Goal: Task Accomplishment & Management: Use online tool/utility

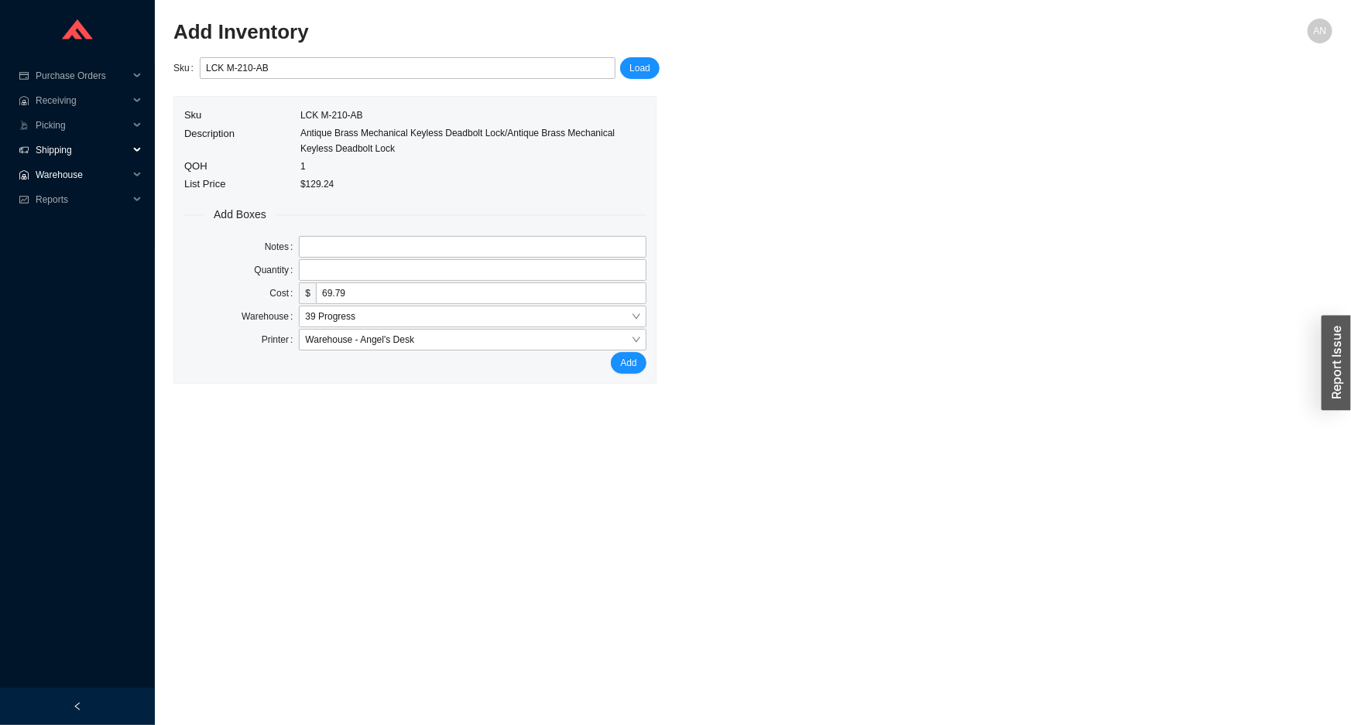
click at [55, 173] on span "Warehouse" at bounding box center [82, 175] width 93 height 25
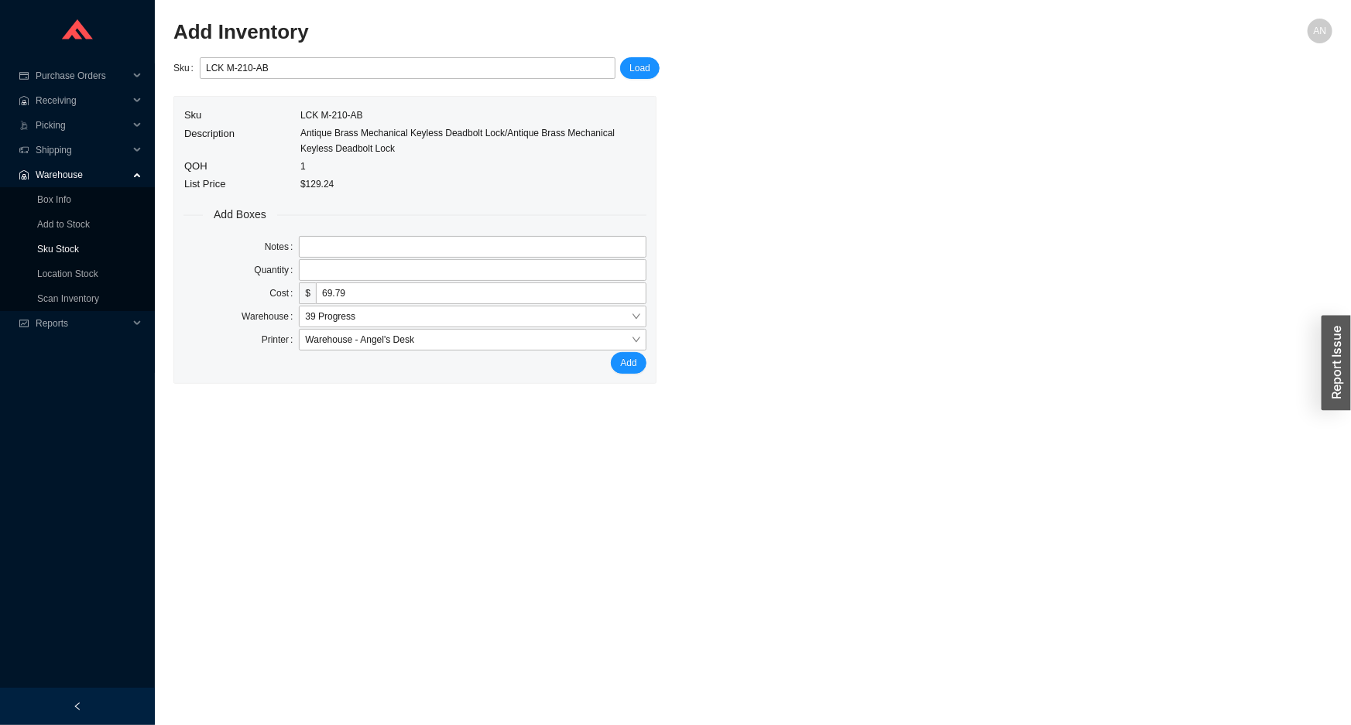
click at [66, 245] on link "Sku Stock" at bounding box center [58, 249] width 42 height 11
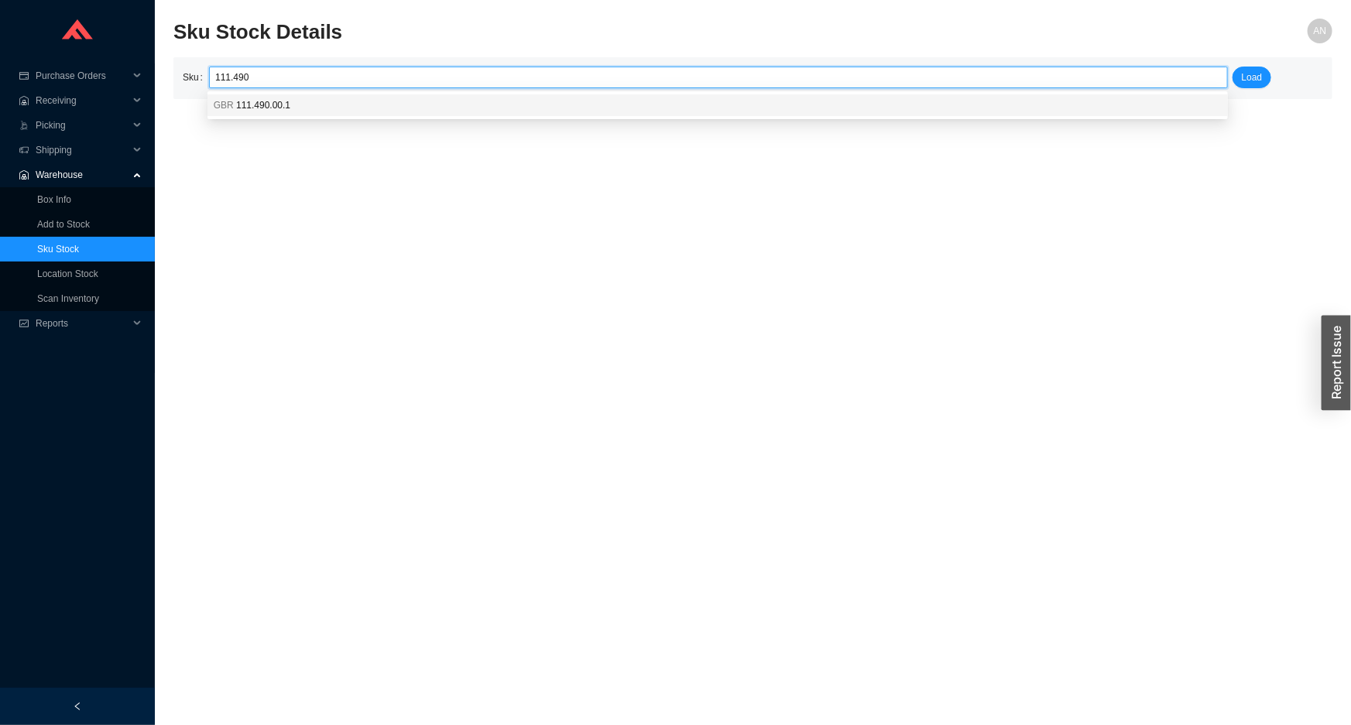
click at [246, 104] on span "111.490.00.1" at bounding box center [263, 105] width 54 height 11
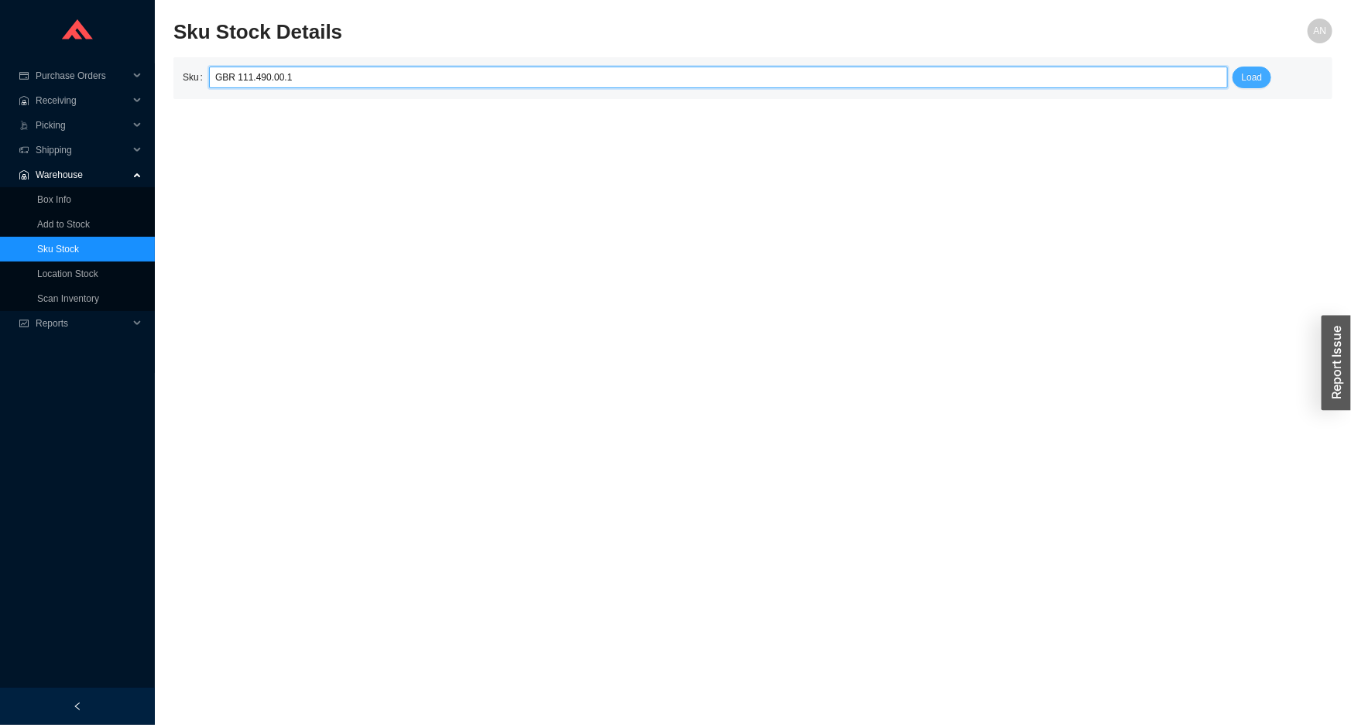
type input "GBR 111.490.00.1"
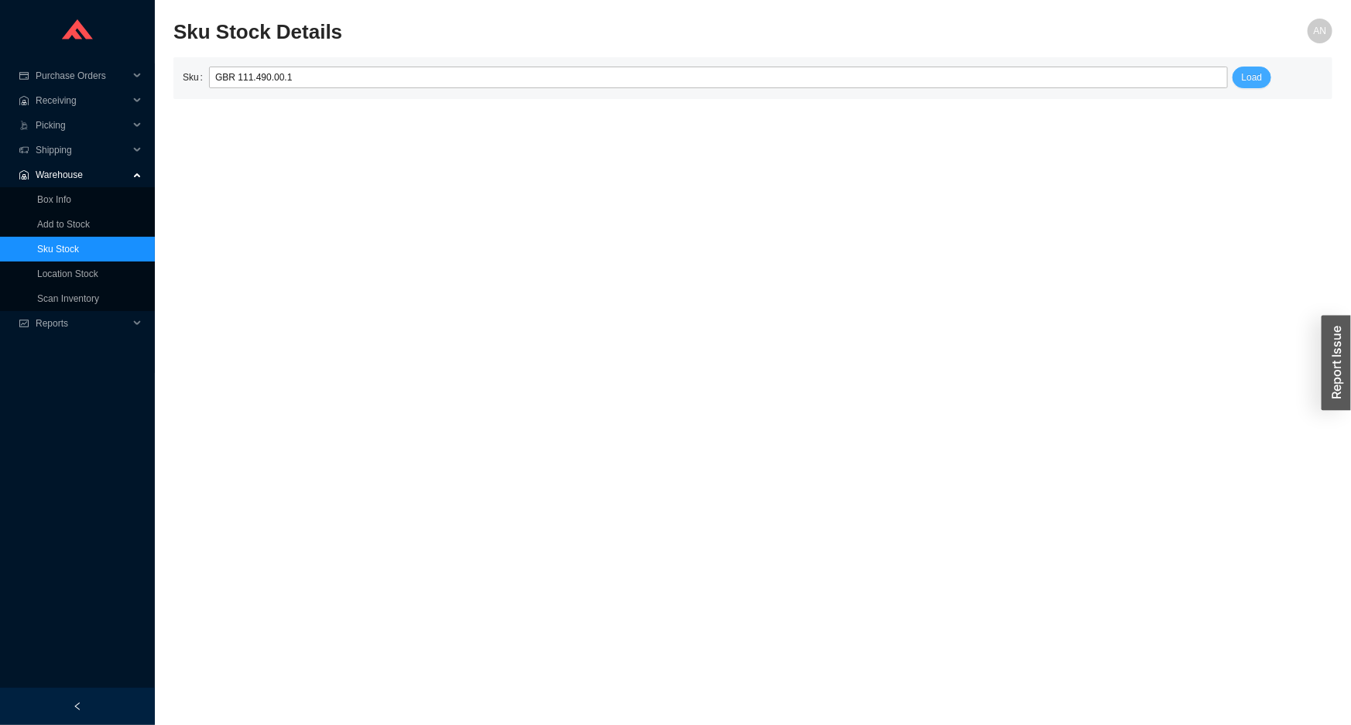
click at [1259, 76] on span "Load" at bounding box center [1251, 77] width 21 height 15
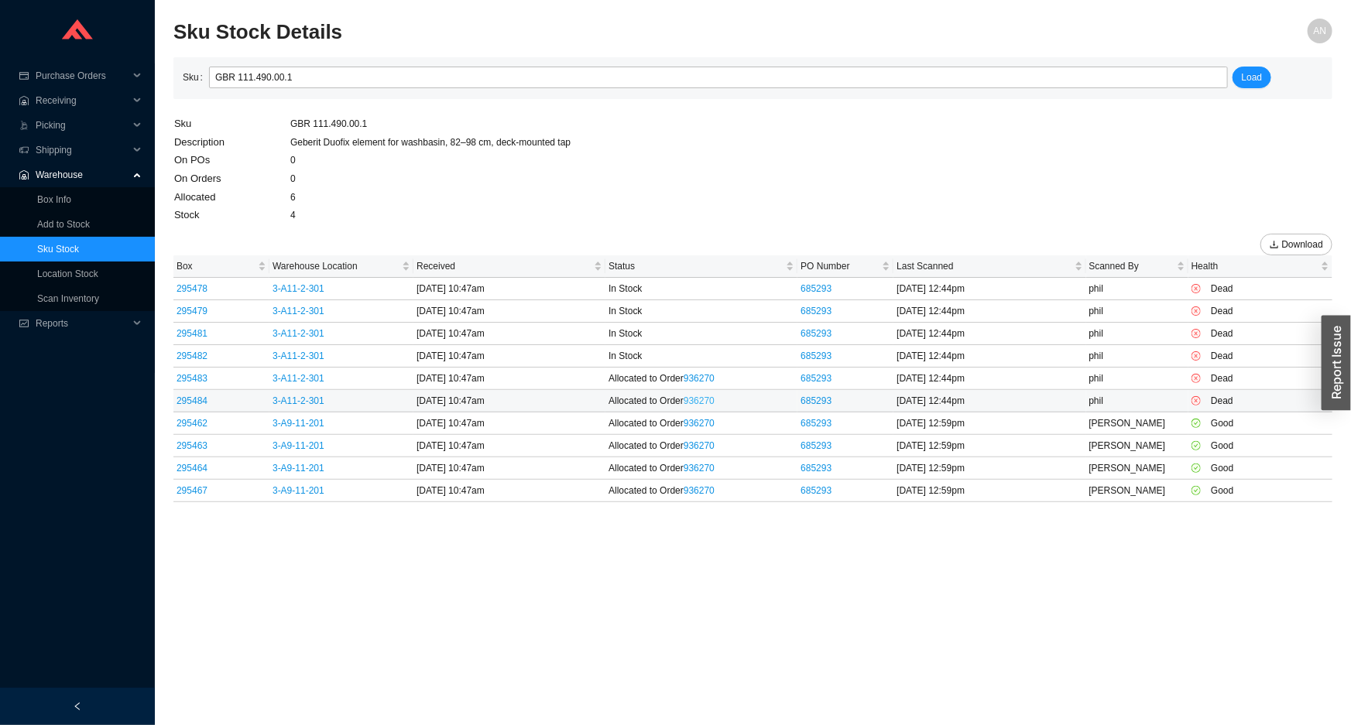
click at [707, 399] on link "936270" at bounding box center [698, 400] width 31 height 11
click at [702, 378] on link "936270" at bounding box center [698, 378] width 31 height 11
click at [703, 382] on link "936270" at bounding box center [698, 378] width 31 height 11
click at [63, 98] on span "Receiving" at bounding box center [82, 100] width 93 height 25
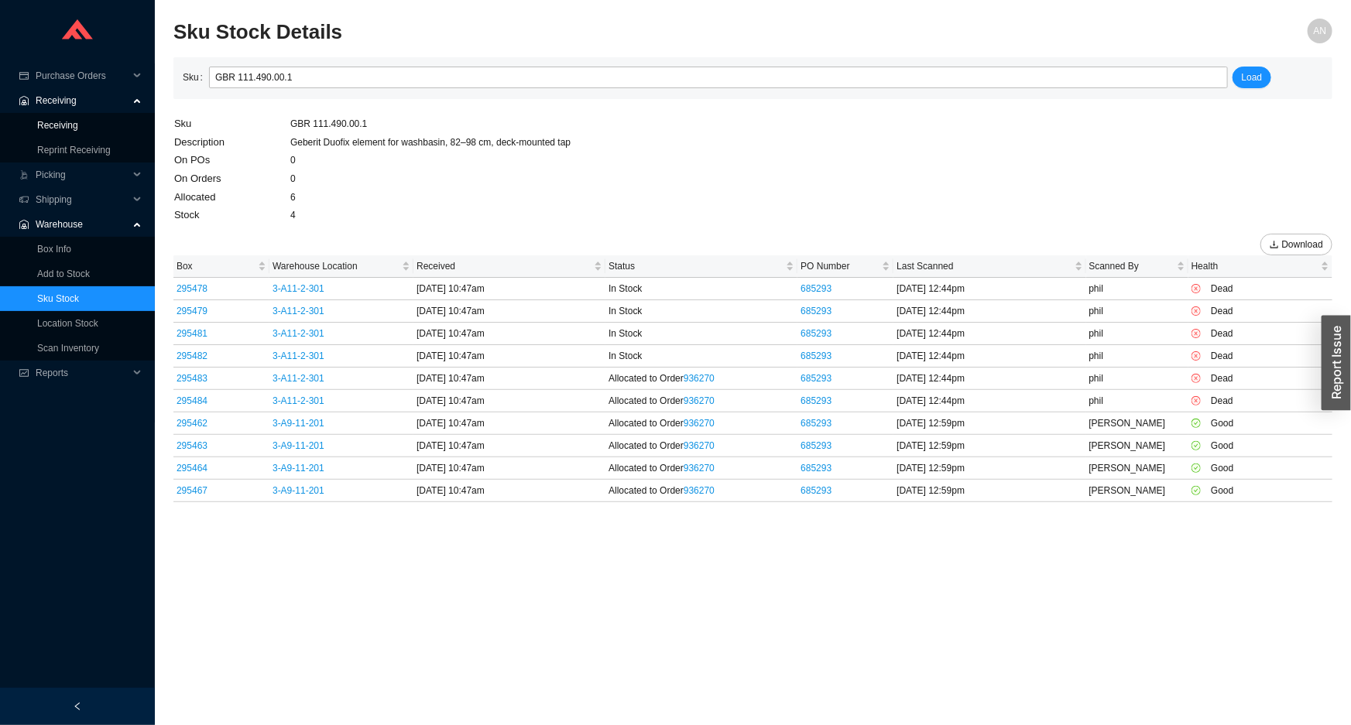
click at [65, 122] on link "Receiving" at bounding box center [57, 125] width 41 height 11
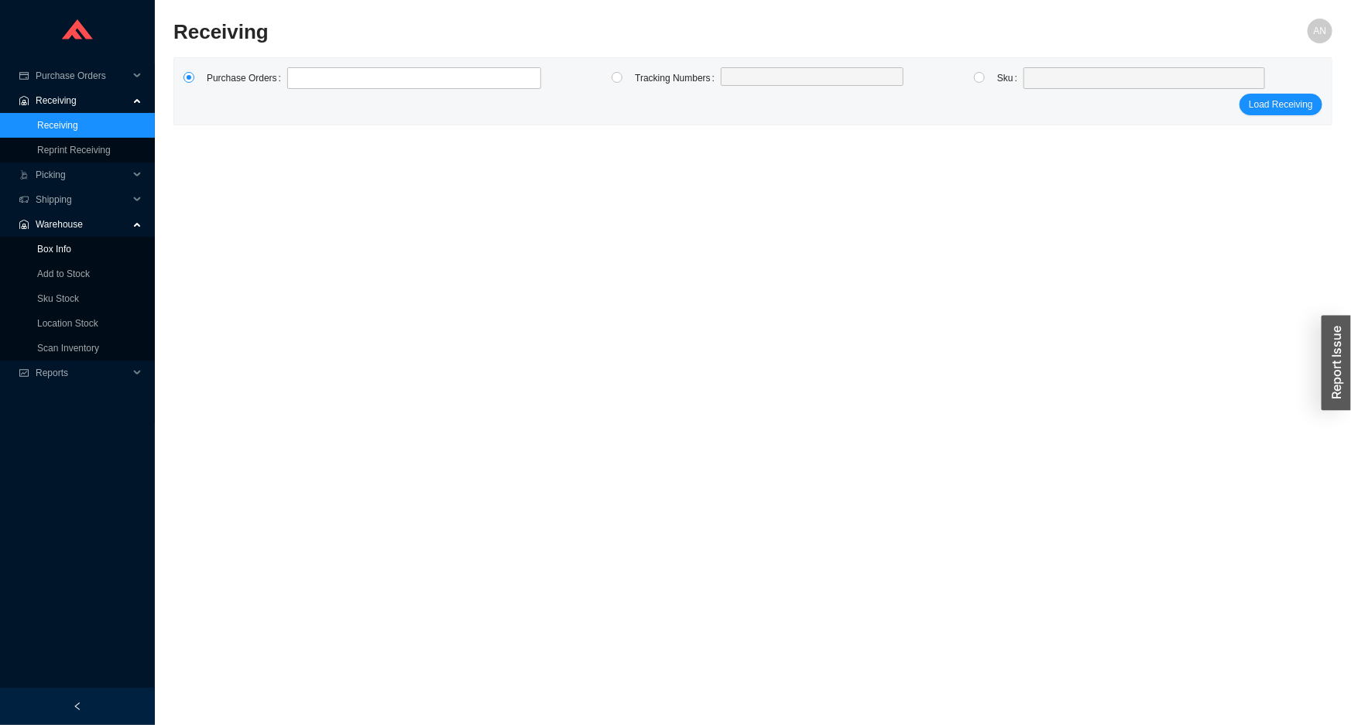
click at [64, 248] on link "Box Info" at bounding box center [54, 249] width 34 height 11
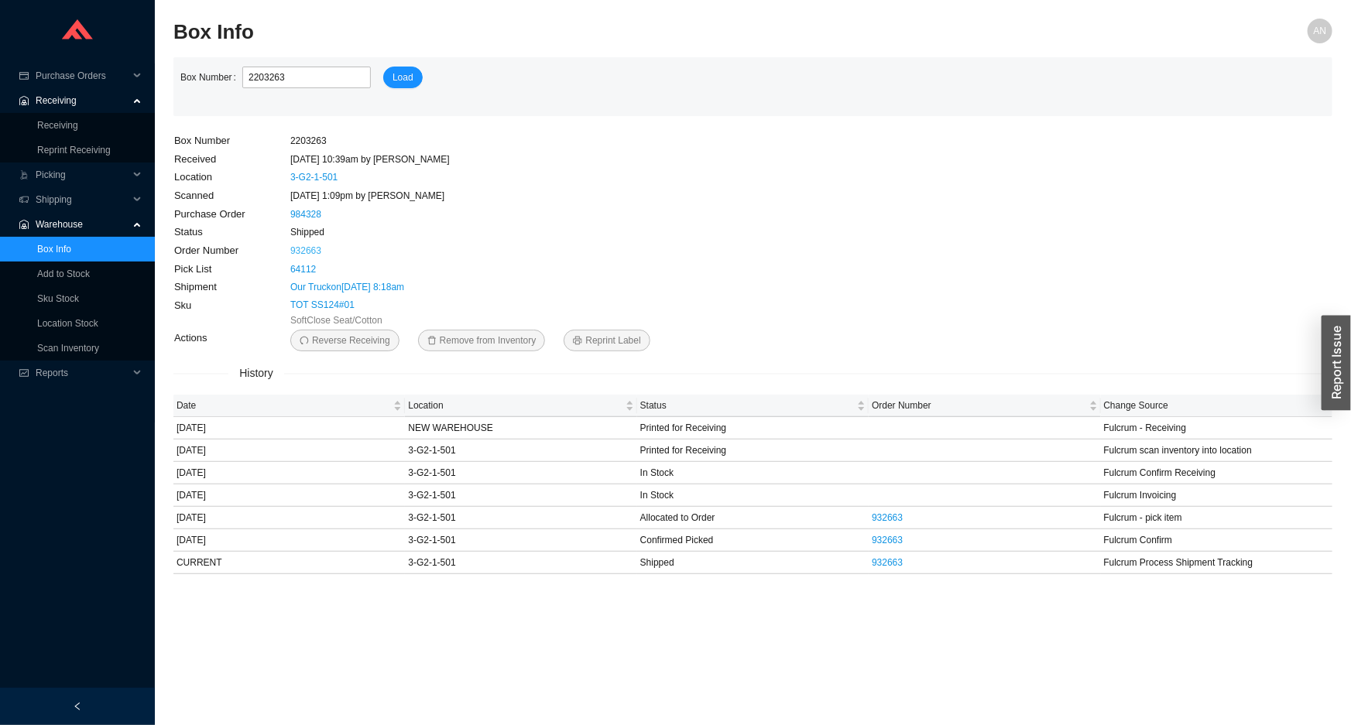
click at [311, 247] on link "932663" at bounding box center [305, 250] width 31 height 11
